Goal: Navigation & Orientation: Go to known website

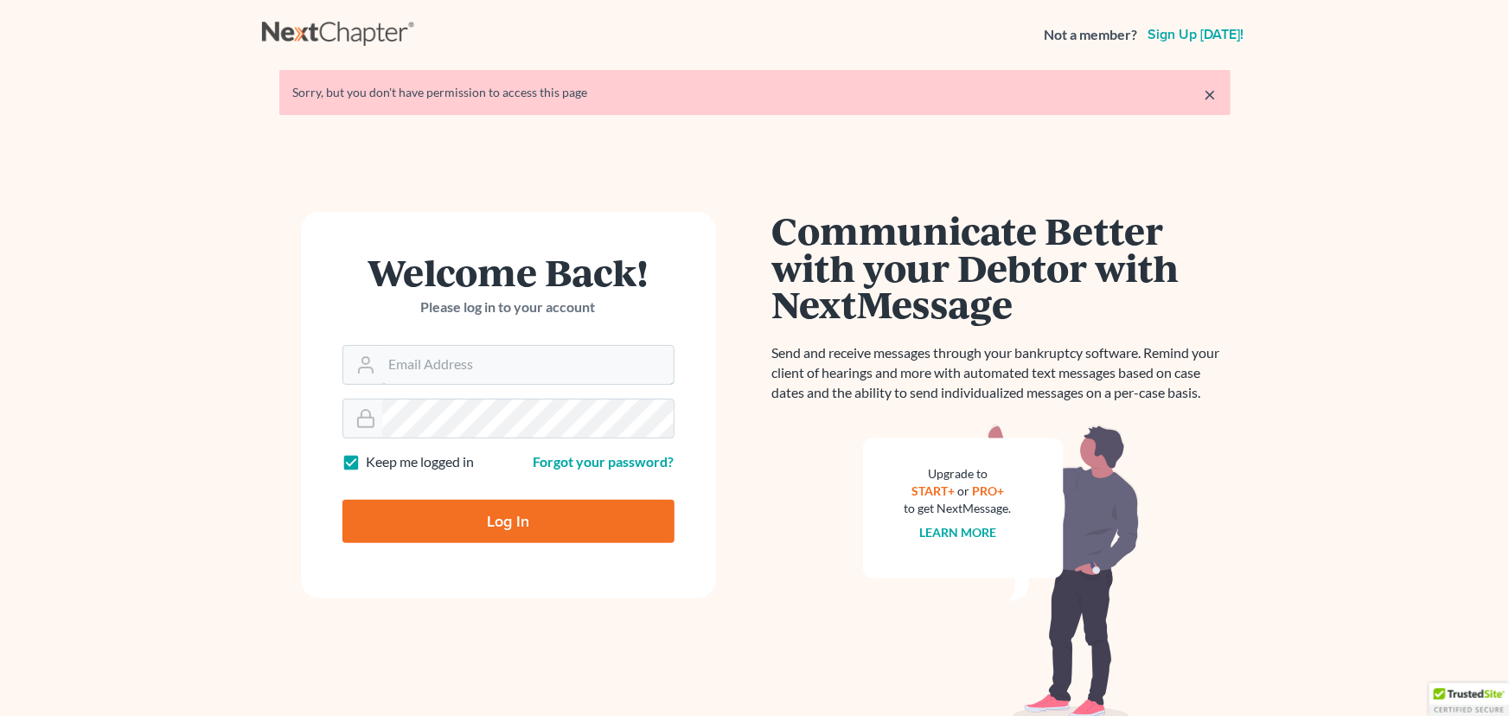
type input "[PERSON_NAME][EMAIL_ADDRESS][DOMAIN_NAME]"
click at [488, 533] on input "Log In" at bounding box center [509, 521] width 332 height 43
type input "Thinking..."
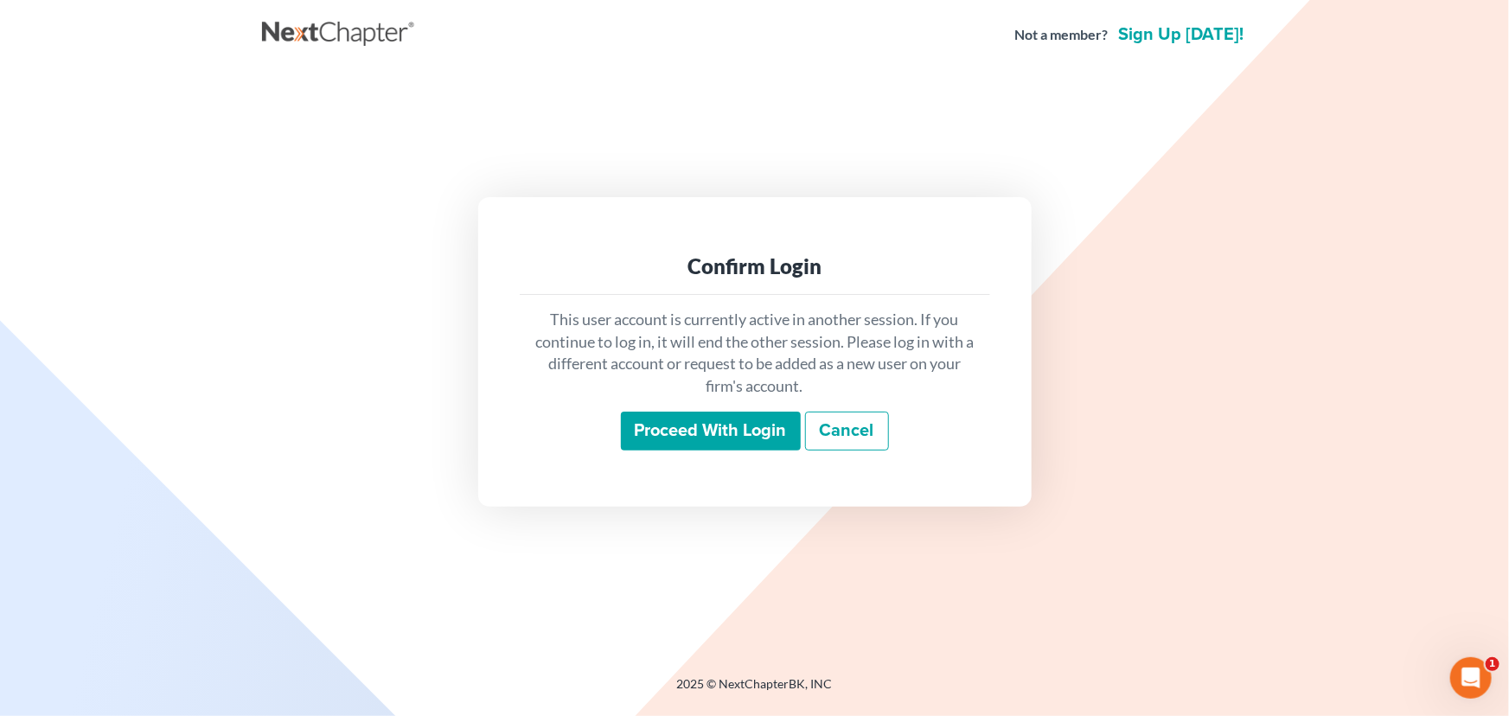
click at [730, 432] on input "Proceed with login" at bounding box center [711, 432] width 180 height 40
